Goal: Communication & Community: Answer question/provide support

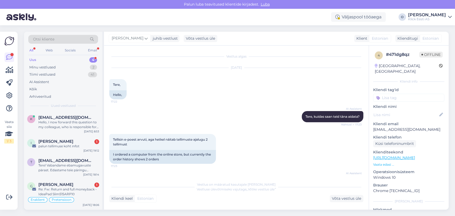
scroll to position [480, 0]
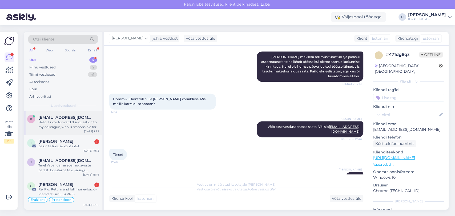
click at [54, 126] on div "Hello, I now forward this question to my colleague, who is responsible for this…" at bounding box center [68, 125] width 61 height 10
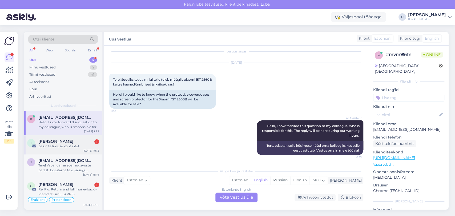
click at [54, 138] on div "I Inga 1 palun tellimuse koht infot [DATE] 19:12" at bounding box center [63, 144] width 78 height 19
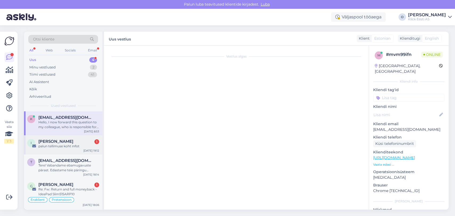
scroll to position [0, 0]
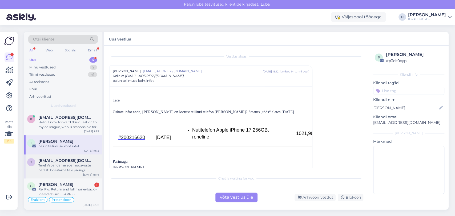
click at [59, 169] on div "Tere! Vabandame ebamugavuste pärast. Edastame teie päringu spetsialistile, kes …" at bounding box center [68, 168] width 61 height 10
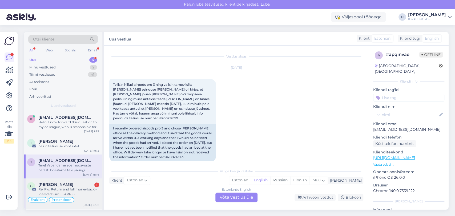
click at [66, 186] on span "[PERSON_NAME]" at bounding box center [55, 184] width 35 height 5
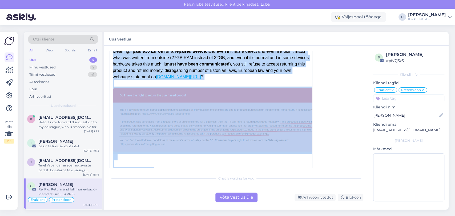
scroll to position [238, 0]
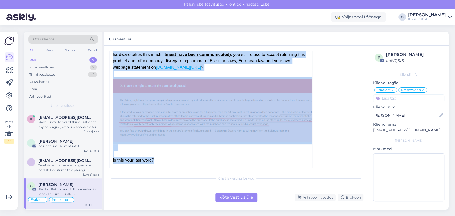
drag, startPoint x: 113, startPoint y: 92, endPoint x: 219, endPoint y: 155, distance: 123.1
copy div "Hi, I'm already pretty annoyed and upset of encountering such a bad and dismiss…"
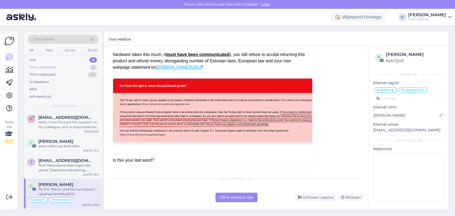
click at [70, 69] on div "Minu vestlused 2" at bounding box center [63, 67] width 70 height 7
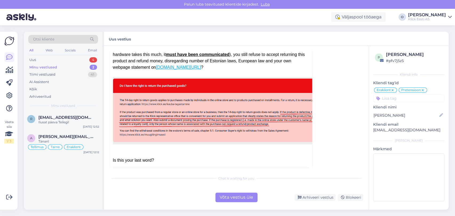
click at [70, 69] on div "Minu vestlused 2" at bounding box center [63, 67] width 70 height 7
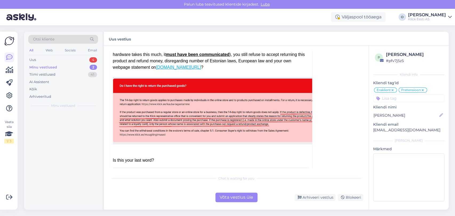
click at [70, 69] on div "Minu vestlused 2" at bounding box center [63, 67] width 70 height 7
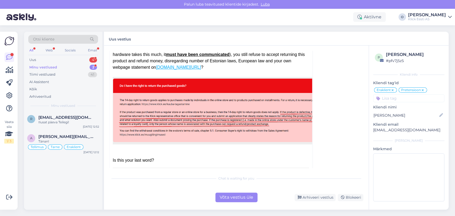
click at [70, 70] on div "Minu vestlused 2" at bounding box center [63, 67] width 70 height 7
click at [63, 57] on div "Uus 5" at bounding box center [63, 59] width 70 height 7
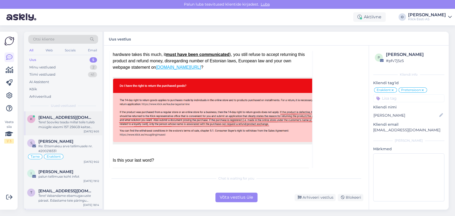
click at [48, 122] on div "Tere! Sooviks teada millal teile tuleb müügile xiaomi 15T 256GB kaitse kaaned/ü…" at bounding box center [68, 125] width 61 height 10
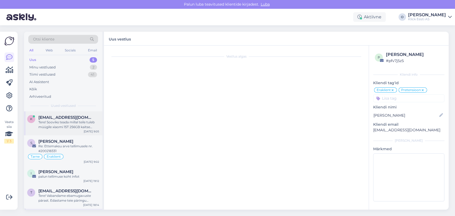
scroll to position [51, 0]
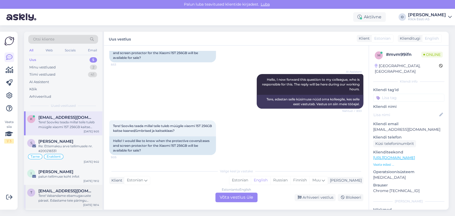
click at [60, 191] on span "[EMAIL_ADDRESS][DOMAIN_NAME]" at bounding box center [65, 191] width 55 height 5
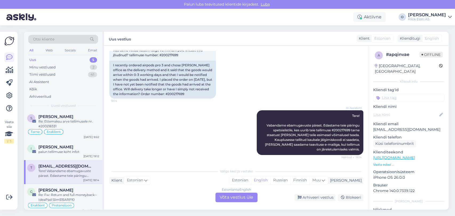
scroll to position [29, 0]
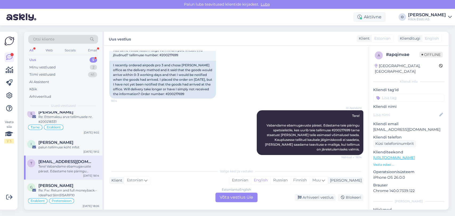
click at [66, 62] on div "Uus 5" at bounding box center [63, 59] width 70 height 7
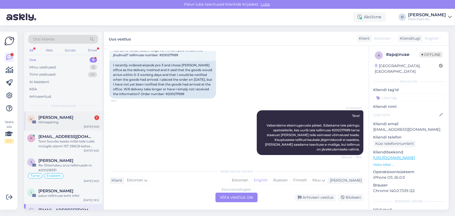
click at [54, 111] on div "U [PERSON_NAME] 1 Hinnapäring [DATE] 9:09" at bounding box center [63, 120] width 78 height 19
